Goal: Complete application form: Complete application form

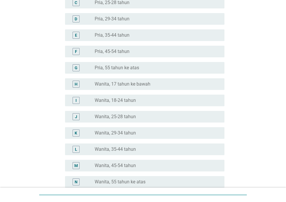
scroll to position [116, 0]
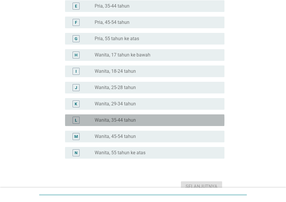
click at [102, 120] on label "Wanita, 35-44 tahun" at bounding box center [115, 120] width 41 height 6
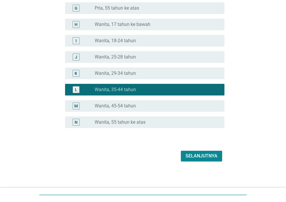
scroll to position [148, 0]
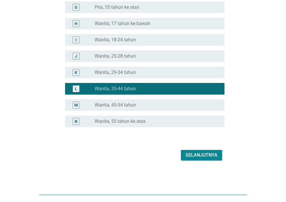
click at [211, 154] on div "Selanjutnya" at bounding box center [202, 155] width 32 height 7
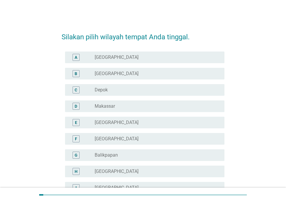
click at [138, 73] on div "radio_button_unchecked [GEOGRAPHIC_DATA]" at bounding box center [155, 74] width 121 height 6
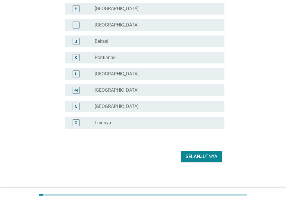
scroll to position [164, 0]
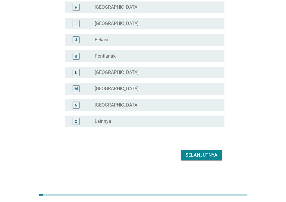
click at [204, 156] on div "Selanjutnya" at bounding box center [202, 155] width 32 height 7
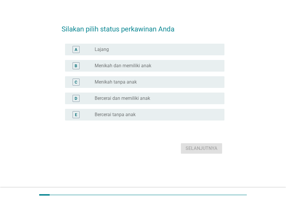
scroll to position [0, 0]
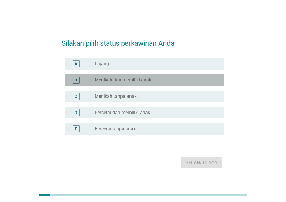
click at [138, 82] on label "Menikah dan memiliki anak" at bounding box center [123, 80] width 57 height 6
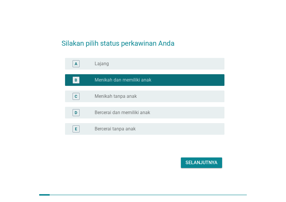
click at [211, 163] on div "Selanjutnya" at bounding box center [202, 162] width 32 height 7
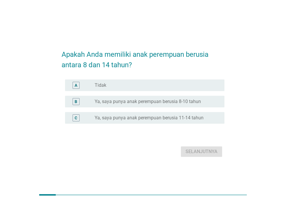
click at [142, 104] on label "Ya, saya punya anak perempuan berusia 8-10 tahun" at bounding box center [148, 102] width 106 height 6
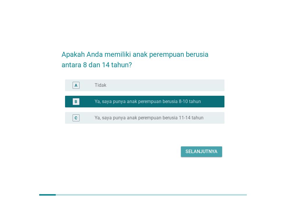
click at [202, 153] on div "Selanjutnya" at bounding box center [202, 151] width 32 height 7
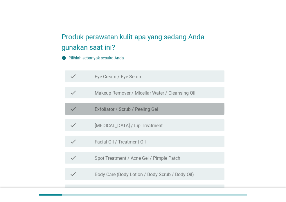
click at [122, 109] on label "Exfoliator / Scrub / Peeling Gel" at bounding box center [126, 109] width 63 height 6
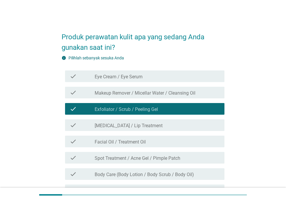
click at [121, 128] on label "[MEDICAL_DATA] / Lip Treatment" at bounding box center [129, 126] width 68 height 6
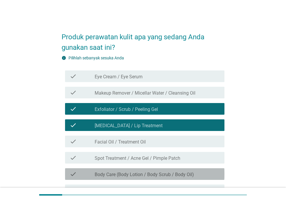
click at [125, 177] on label "Body Care (Body Lotion / Body Scrub / Body Oil)" at bounding box center [144, 175] width 99 height 6
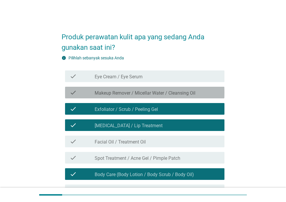
click at [145, 94] on label "Makeup Remover / Micellar Water / Cleansing Oil" at bounding box center [145, 93] width 101 height 6
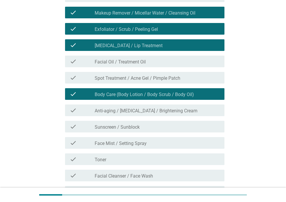
scroll to position [87, 0]
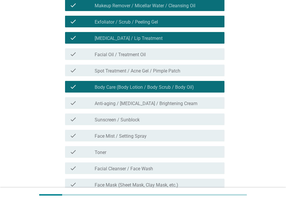
click at [160, 120] on div "check_box_outline_blank Sunscreen / Sunblock" at bounding box center [157, 119] width 125 height 7
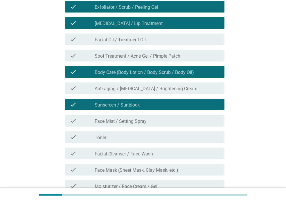
scroll to position [116, 0]
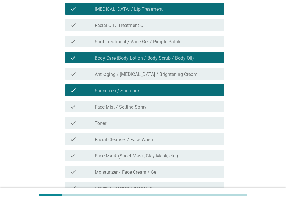
click at [135, 123] on div "check_box_outline_blank Toner" at bounding box center [157, 122] width 125 height 7
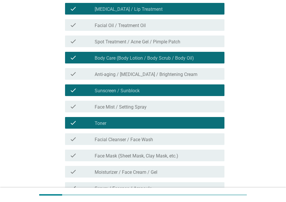
click at [139, 141] on label "Facial Cleanser / Face Wash" at bounding box center [124, 140] width 58 height 6
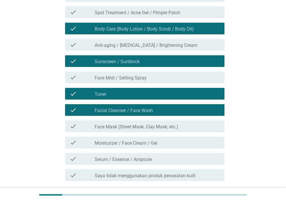
scroll to position [175, 0]
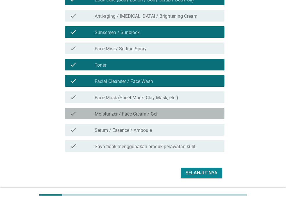
click at [165, 115] on div "check_box_outline_blank Moisturizer / Face Cream / Gel" at bounding box center [157, 113] width 125 height 7
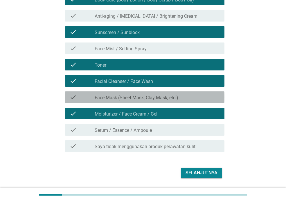
click at [175, 98] on label "Face Mask (Sheet Mask, Clay Mask, etc.)" at bounding box center [137, 98] width 84 height 6
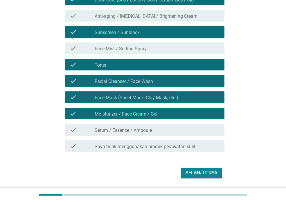
click at [194, 175] on div "Selanjutnya" at bounding box center [202, 172] width 32 height 7
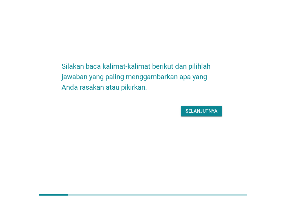
scroll to position [0, 0]
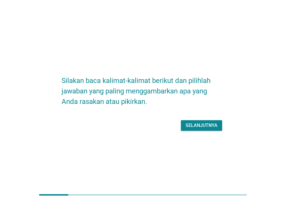
click at [207, 126] on div "Selanjutnya" at bounding box center [202, 125] width 32 height 7
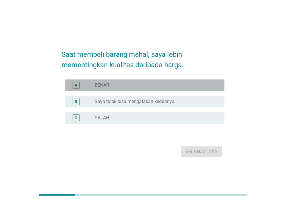
click at [132, 86] on div "radio_button_unchecked BENAR" at bounding box center [155, 85] width 121 height 6
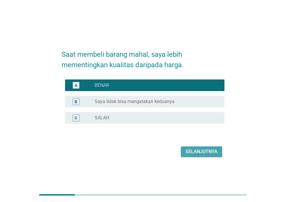
click at [188, 149] on div "Selanjutnya" at bounding box center [202, 151] width 32 height 7
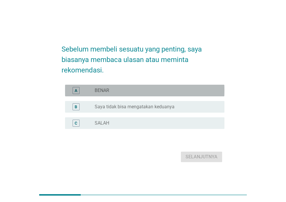
click at [128, 91] on div "radio_button_unchecked BENAR" at bounding box center [155, 91] width 121 height 6
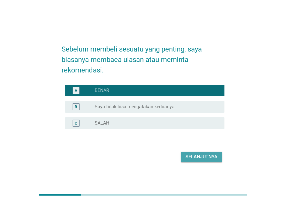
click at [202, 156] on div "Selanjutnya" at bounding box center [202, 156] width 32 height 7
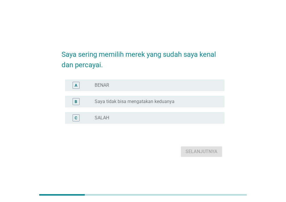
click at [141, 88] on div "radio_button_unchecked BENAR" at bounding box center [155, 85] width 121 height 6
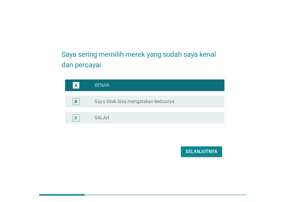
click at [198, 151] on div "Selanjutnya" at bounding box center [202, 151] width 32 height 7
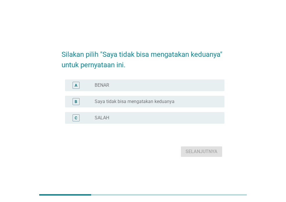
click at [151, 104] on label "Saya tidak bisa mengatakan keduanya" at bounding box center [135, 102] width 80 height 6
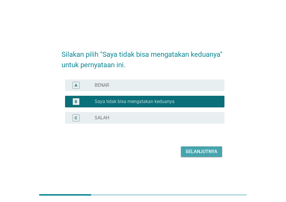
click at [210, 152] on div "Selanjutnya" at bounding box center [202, 151] width 32 height 7
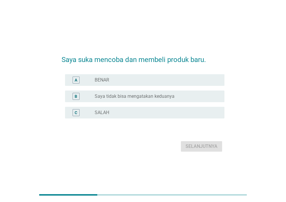
click at [152, 96] on label "Saya tidak bisa mengatakan keduanya" at bounding box center [135, 96] width 80 height 6
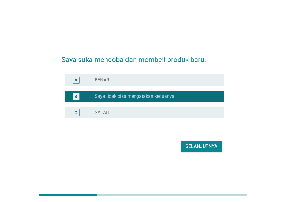
click at [206, 147] on div "Selanjutnya" at bounding box center [202, 146] width 32 height 7
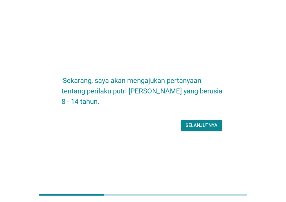
click at [203, 124] on div "Selanjutnya" at bounding box center [202, 125] width 32 height 7
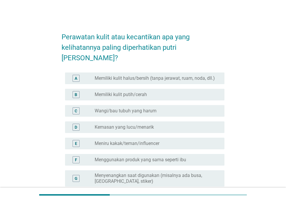
scroll to position [29, 0]
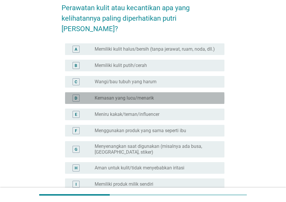
click at [162, 95] on div "radio_button_unchecked Kemasan yang lucu/menarik" at bounding box center [155, 98] width 121 height 6
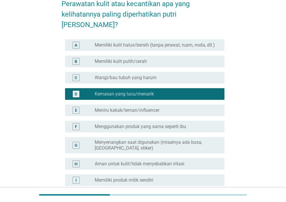
scroll to position [58, 0]
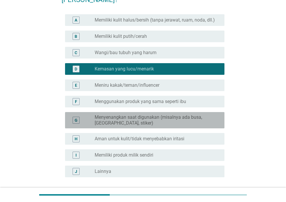
click at [168, 114] on label "Menyenangkan saat digunakan (misalnya ada busa, [GEOGRAPHIC_DATA], stiker)" at bounding box center [155, 120] width 121 height 12
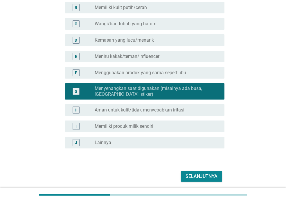
scroll to position [87, 0]
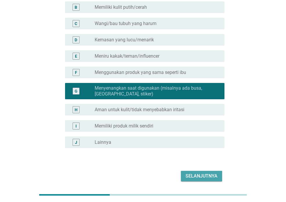
click at [195, 172] on div "Selanjutnya" at bounding box center [202, 175] width 32 height 7
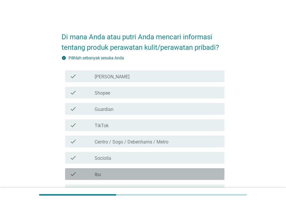
click at [108, 175] on div "check_box_outline_blank Ibu" at bounding box center [157, 173] width 125 height 7
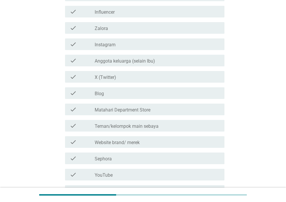
scroll to position [204, 0]
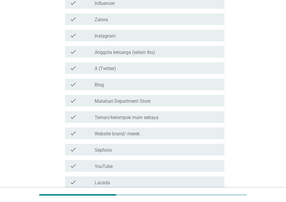
click at [158, 117] on label "Teman/kelompok main sebaya" at bounding box center [127, 118] width 64 height 6
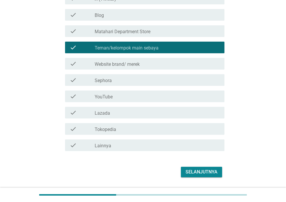
scroll to position [290, 0]
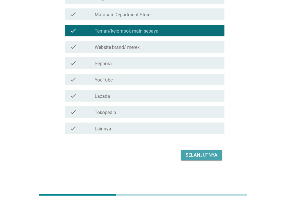
click at [204, 154] on div "Selanjutnya" at bounding box center [202, 155] width 32 height 7
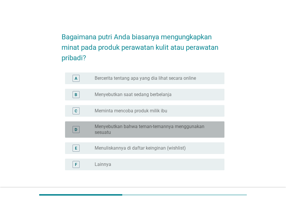
click at [131, 130] on label "Menyebutkan bahwa teman-temannya menggunakan sesuatu" at bounding box center [155, 130] width 121 height 12
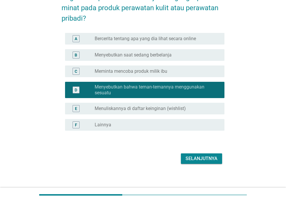
scroll to position [43, 0]
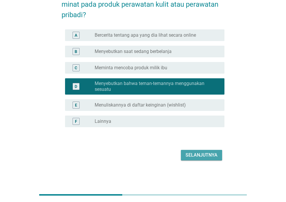
click at [211, 154] on div "Selanjutnya" at bounding box center [202, 155] width 32 height 7
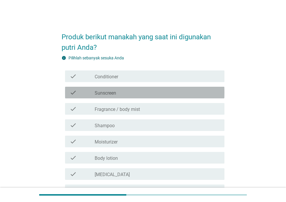
click at [122, 92] on div "check_box_outline_blank Sunscreen" at bounding box center [157, 92] width 125 height 7
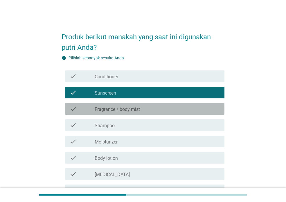
click at [123, 112] on label "Fragrance / body mist" at bounding box center [117, 109] width 45 height 6
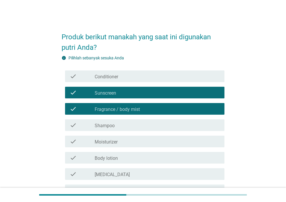
click at [122, 127] on div "check_box_outline_blank Shampoo" at bounding box center [157, 125] width 125 height 7
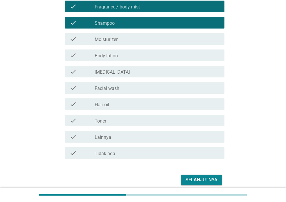
scroll to position [116, 0]
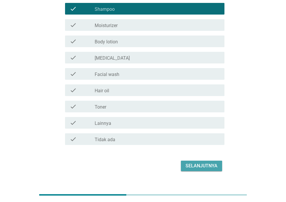
click at [190, 164] on div "Selanjutnya" at bounding box center [202, 165] width 32 height 7
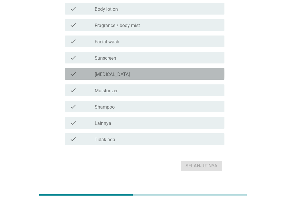
click at [124, 74] on div "check_box_outline_blank [MEDICAL_DATA]" at bounding box center [157, 73] width 125 height 7
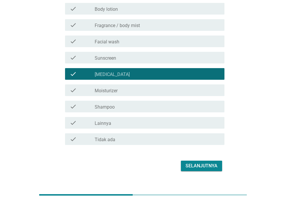
scroll to position [127, 0]
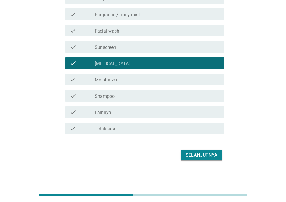
click at [149, 111] on div "check_box_outline_blank Lainnya" at bounding box center [157, 111] width 125 height 7
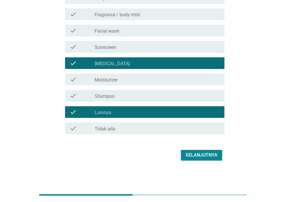
click at [203, 156] on div "Selanjutnya" at bounding box center [202, 155] width 32 height 7
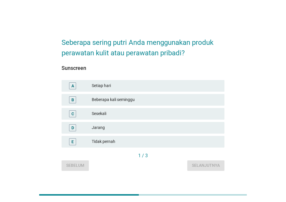
click at [126, 100] on div "Beberapa kali seminggu" at bounding box center [156, 99] width 128 height 7
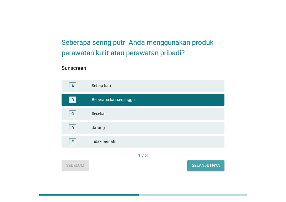
click at [207, 167] on div "Selanjutnya" at bounding box center [206, 165] width 28 height 6
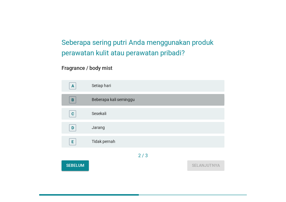
click at [130, 100] on div "Beberapa kali seminggu" at bounding box center [156, 99] width 128 height 7
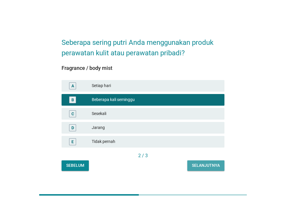
click at [208, 165] on div "Selanjutnya" at bounding box center [206, 165] width 28 height 6
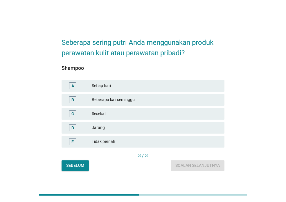
click at [122, 99] on div "Beberapa kali seminggu" at bounding box center [156, 99] width 128 height 7
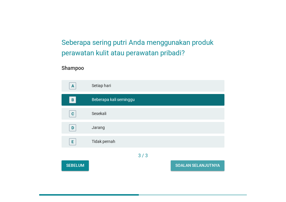
click at [206, 165] on div "Soalan selanjutnya" at bounding box center [198, 165] width 45 height 6
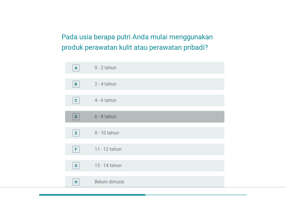
click at [120, 116] on div "radio_button_unchecked 6 - 8 tahun" at bounding box center [155, 117] width 121 height 6
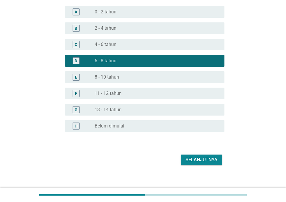
scroll to position [58, 0]
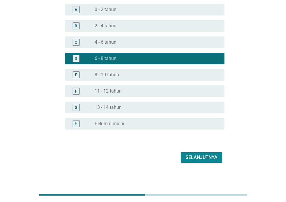
click at [212, 154] on div "Selanjutnya" at bounding box center [202, 157] width 32 height 7
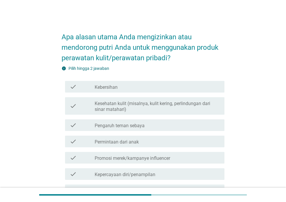
click at [123, 87] on div "check_box_outline_blank Kebersihan" at bounding box center [157, 86] width 125 height 7
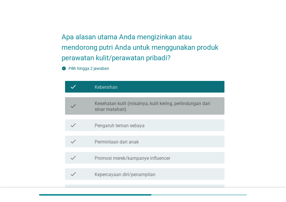
click at [155, 108] on label "Kesehatan kulit (misalnya, kulit kering, perlindungan dari sinar matahari)" at bounding box center [157, 107] width 125 height 12
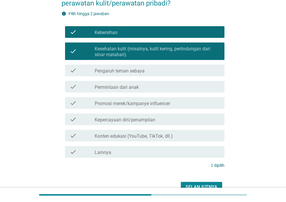
scroll to position [58, 0]
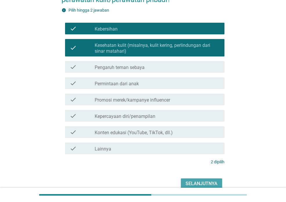
click at [205, 179] on button "Selanjutnya" at bounding box center [201, 183] width 41 height 10
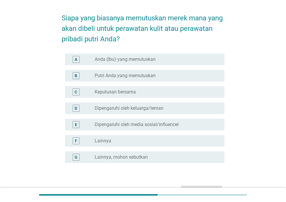
scroll to position [29, 0]
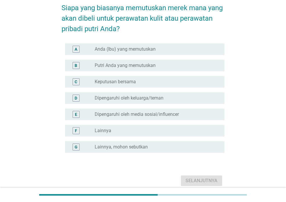
click at [118, 81] on label "Keputusan bersama" at bounding box center [115, 82] width 41 height 6
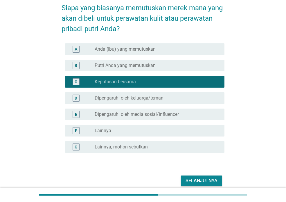
click at [188, 181] on div "Selanjutnya" at bounding box center [202, 180] width 32 height 7
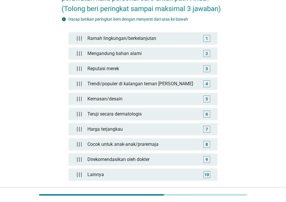
scroll to position [58, 0]
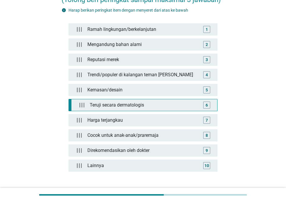
click at [206, 106] on div "6" at bounding box center [207, 105] width 2 height 6
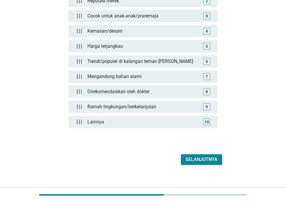
scroll to position [106, 0]
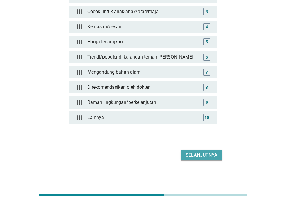
click at [213, 157] on div "Selanjutnya" at bounding box center [202, 155] width 32 height 7
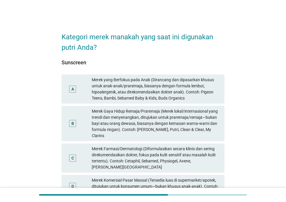
click at [74, 88] on div "A" at bounding box center [73, 89] width 3 height 6
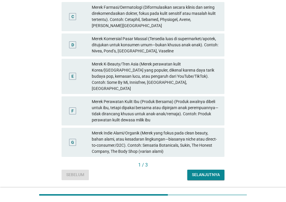
scroll to position [145, 0]
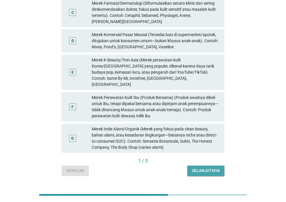
click at [200, 168] on div "Selanjutnya" at bounding box center [206, 171] width 28 height 6
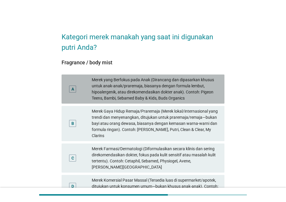
click at [158, 96] on div "Merek yang Berfokus pada Anak (Dirancang dan dipasarkan khusus untuk anak-anak/…" at bounding box center [156, 89] width 128 height 24
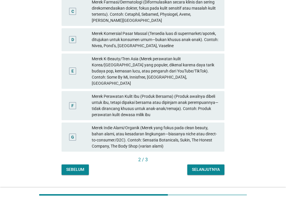
scroll to position [147, 0]
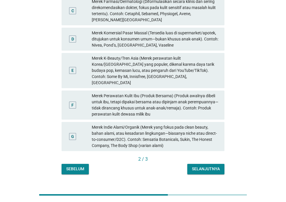
click at [196, 166] on div "Selanjutnya" at bounding box center [206, 169] width 28 height 6
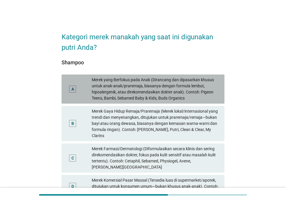
click at [178, 91] on div "Merek yang Berfokus pada Anak (Dirancang dan dipasarkan khusus untuk anak-anak/…" at bounding box center [156, 89] width 128 height 24
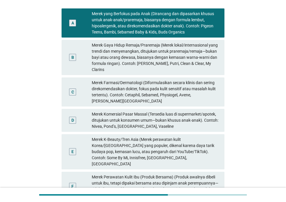
scroll to position [147, 0]
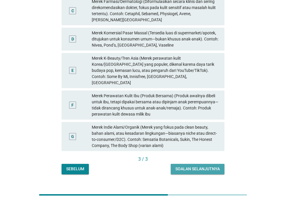
click at [216, 166] on div "Soalan selanjutnya" at bounding box center [198, 169] width 45 height 6
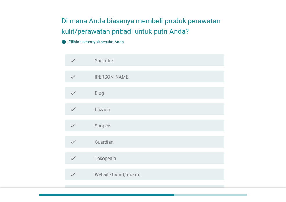
scroll to position [29, 0]
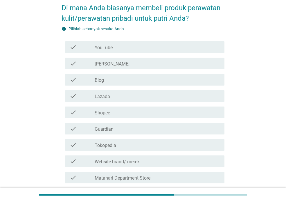
click at [109, 63] on label "[PERSON_NAME]" at bounding box center [112, 64] width 35 height 6
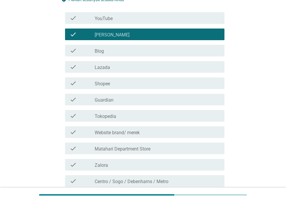
scroll to position [87, 0]
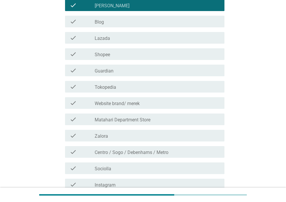
click at [130, 68] on div "check_box_outline_blank Guardian" at bounding box center [157, 70] width 125 height 7
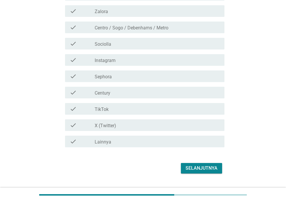
scroll to position [225, 0]
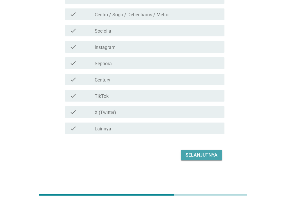
click at [197, 157] on div "Selanjutnya" at bounding box center [202, 155] width 32 height 7
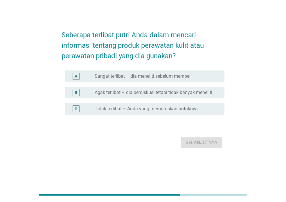
scroll to position [0, 0]
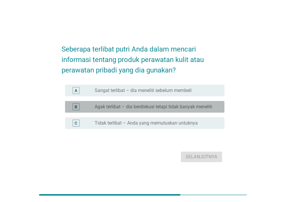
click at [141, 108] on label "Agak terlibat – dia berdiskusi tetapi tidak banyak meneliti" at bounding box center [154, 107] width 118 height 6
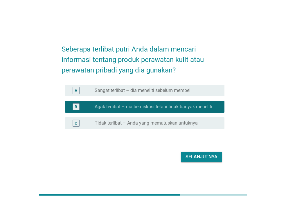
click at [206, 156] on div "Selanjutnya" at bounding box center [202, 156] width 32 height 7
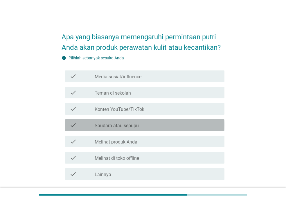
click at [131, 125] on label "Saudara atau sepupu" at bounding box center [117, 126] width 44 height 6
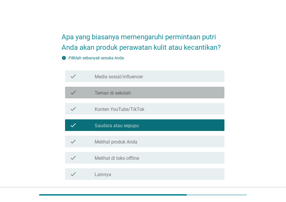
click at [170, 93] on div "check_box_outline_blank Teman di sekolah" at bounding box center [157, 92] width 125 height 7
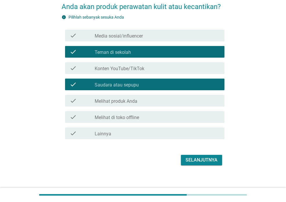
scroll to position [46, 0]
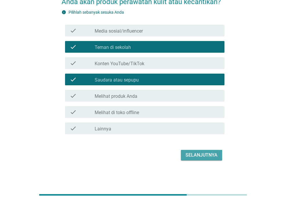
click at [210, 156] on div "Selanjutnya" at bounding box center [202, 155] width 32 height 7
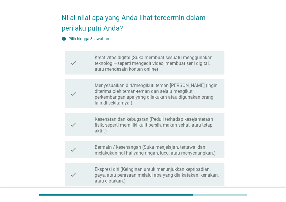
scroll to position [29, 0]
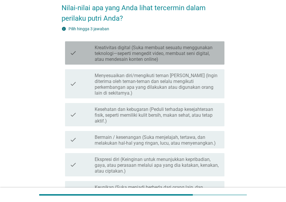
click at [158, 54] on label "Kreativitas digital (Suka membuat sesuatu menggunakan teknologi—seperti mengedi…" at bounding box center [157, 53] width 125 height 17
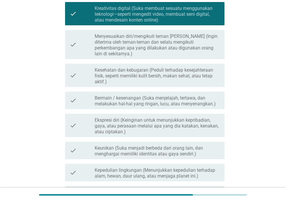
scroll to position [58, 0]
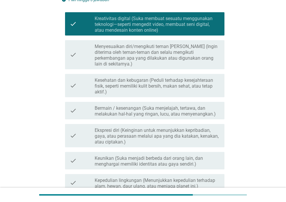
click at [169, 105] on label "Bermain / kesenangan (Suka menjelajah, tertawa, dan melakukan hal-hal yang ring…" at bounding box center [157, 111] width 125 height 12
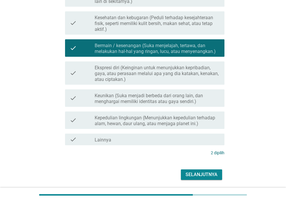
scroll to position [134, 0]
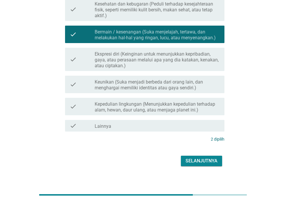
click at [206, 157] on div "Selanjutnya" at bounding box center [202, 160] width 32 height 7
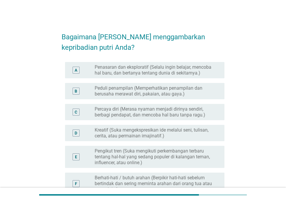
click at [169, 71] on label "Penasaran dan eksploratif (Selalu ingin belajar, mencoba hal baru, dan bertanya…" at bounding box center [155, 70] width 121 height 12
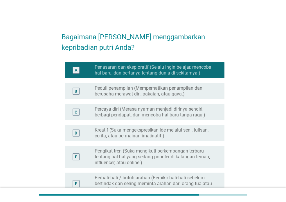
click at [149, 129] on label "Kreatif (Suka mengekspresikan ide melalui seni, tulisan, cerita, atau permainan…" at bounding box center [155, 133] width 121 height 12
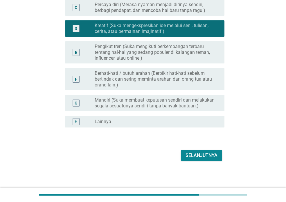
scroll to position [105, 0]
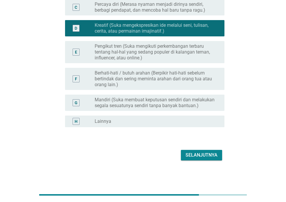
click at [200, 156] on div "Selanjutnya" at bounding box center [202, 155] width 32 height 7
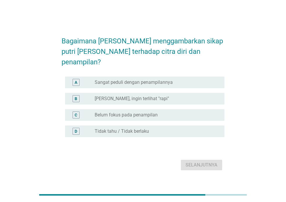
click at [153, 112] on label "Belum fokus pada penampilan" at bounding box center [126, 115] width 63 height 6
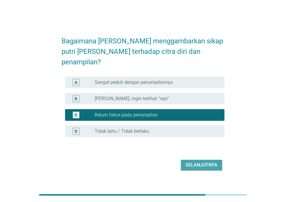
click at [194, 161] on div "Selanjutnya" at bounding box center [202, 164] width 32 height 7
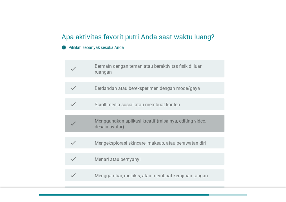
click at [210, 119] on label "Menggunakan aplikasi kreatif (misalnya, editing video, desain avatar)" at bounding box center [157, 124] width 125 height 12
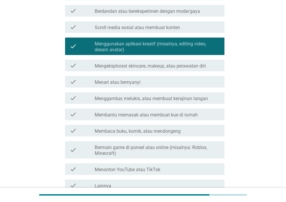
scroll to position [87, 0]
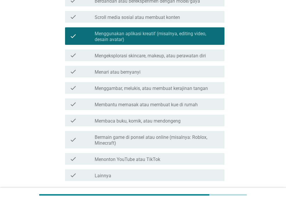
click at [211, 84] on div "check_box_outline_blank Menggambar, melukis, atau membuat kerajinan tangan" at bounding box center [157, 87] width 125 height 7
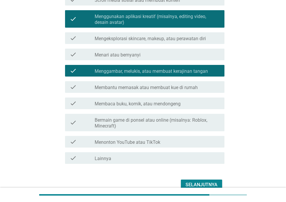
scroll to position [116, 0]
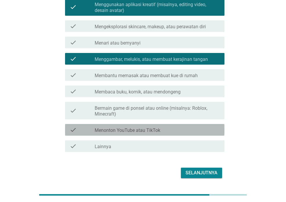
click at [184, 126] on div "check_box_outline_blank Menonton YouTube atau TikTok" at bounding box center [157, 129] width 125 height 7
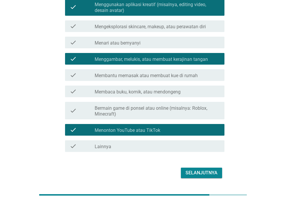
click at [194, 110] on label "Bermain game di ponsel atau online (misalnya: Roblox, Minecraft)" at bounding box center [157, 111] width 125 height 12
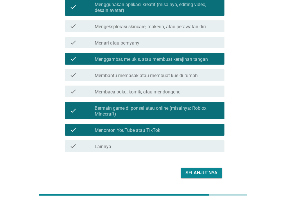
click at [213, 169] on div "Selanjutnya" at bounding box center [202, 172] width 32 height 7
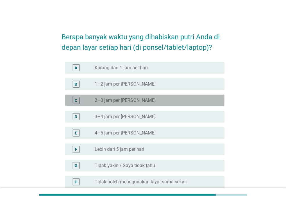
click at [151, 102] on div "radio_button_unchecked 2–3 jam per hari" at bounding box center [155, 100] width 121 height 6
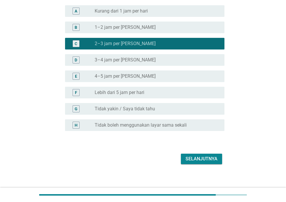
scroll to position [60, 0]
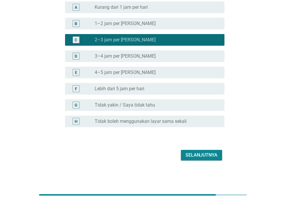
click at [190, 154] on div "Selanjutnya" at bounding box center [202, 155] width 32 height 7
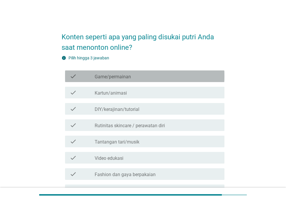
click at [152, 76] on div "check_box_outline_blank Game/permainan" at bounding box center [157, 76] width 125 height 7
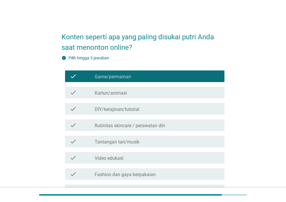
click at [148, 95] on div "check_box_outline_blank Kartun/animasi" at bounding box center [157, 92] width 125 height 7
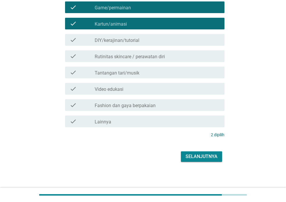
scroll to position [70, 0]
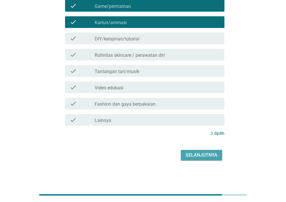
click at [208, 155] on div "Selanjutnya" at bounding box center [202, 155] width 32 height 7
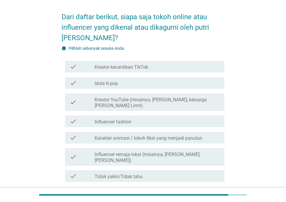
scroll to position [29, 0]
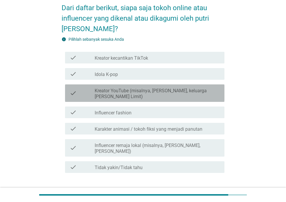
click at [160, 89] on label "Kreator YouTube (misalnya, [PERSON_NAME], keluarga [PERSON_NAME] Limit)" at bounding box center [157, 94] width 125 height 12
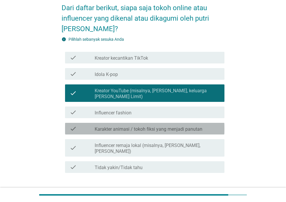
click at [172, 134] on div "check check_box_outline_blank Karakter animasi / tokoh fiksi yang menjadi panut…" at bounding box center [145, 129] width 160 height 12
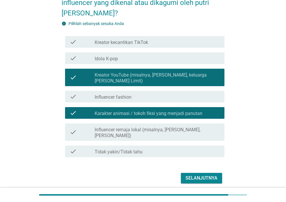
scroll to position [58, 0]
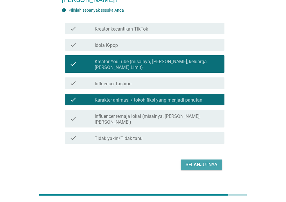
click at [201, 161] on div "Selanjutnya" at bounding box center [202, 164] width 32 height 7
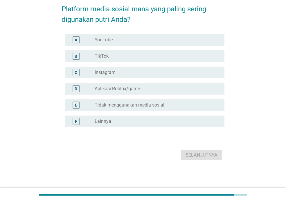
scroll to position [0, 0]
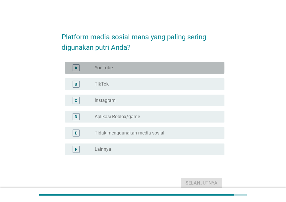
click at [127, 67] on div "radio_button_unchecked YouTube" at bounding box center [155, 68] width 121 height 6
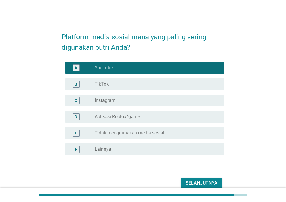
click at [158, 114] on div "radio_button_unchecked Aplikasi Roblox/game" at bounding box center [155, 117] width 121 height 6
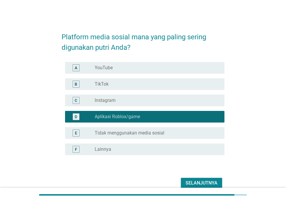
click at [143, 71] on div "A radio_button_unchecked YouTube" at bounding box center [145, 68] width 160 height 12
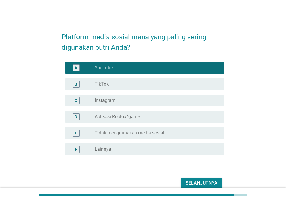
click at [202, 181] on div "Selanjutnya" at bounding box center [202, 182] width 32 height 7
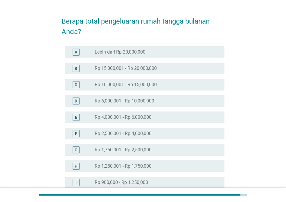
scroll to position [29, 0]
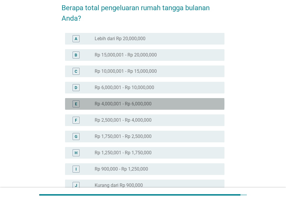
click at [147, 105] on label "Rp 4,000,001 - Rp 6,000,000" at bounding box center [123, 104] width 57 height 6
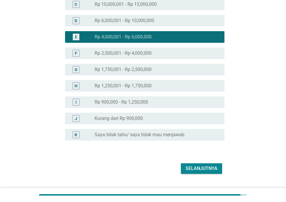
scroll to position [109, 0]
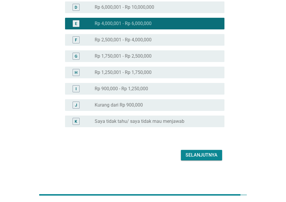
click at [211, 153] on div "Selanjutnya" at bounding box center [202, 155] width 32 height 7
